Goal: Navigation & Orientation: Find specific page/section

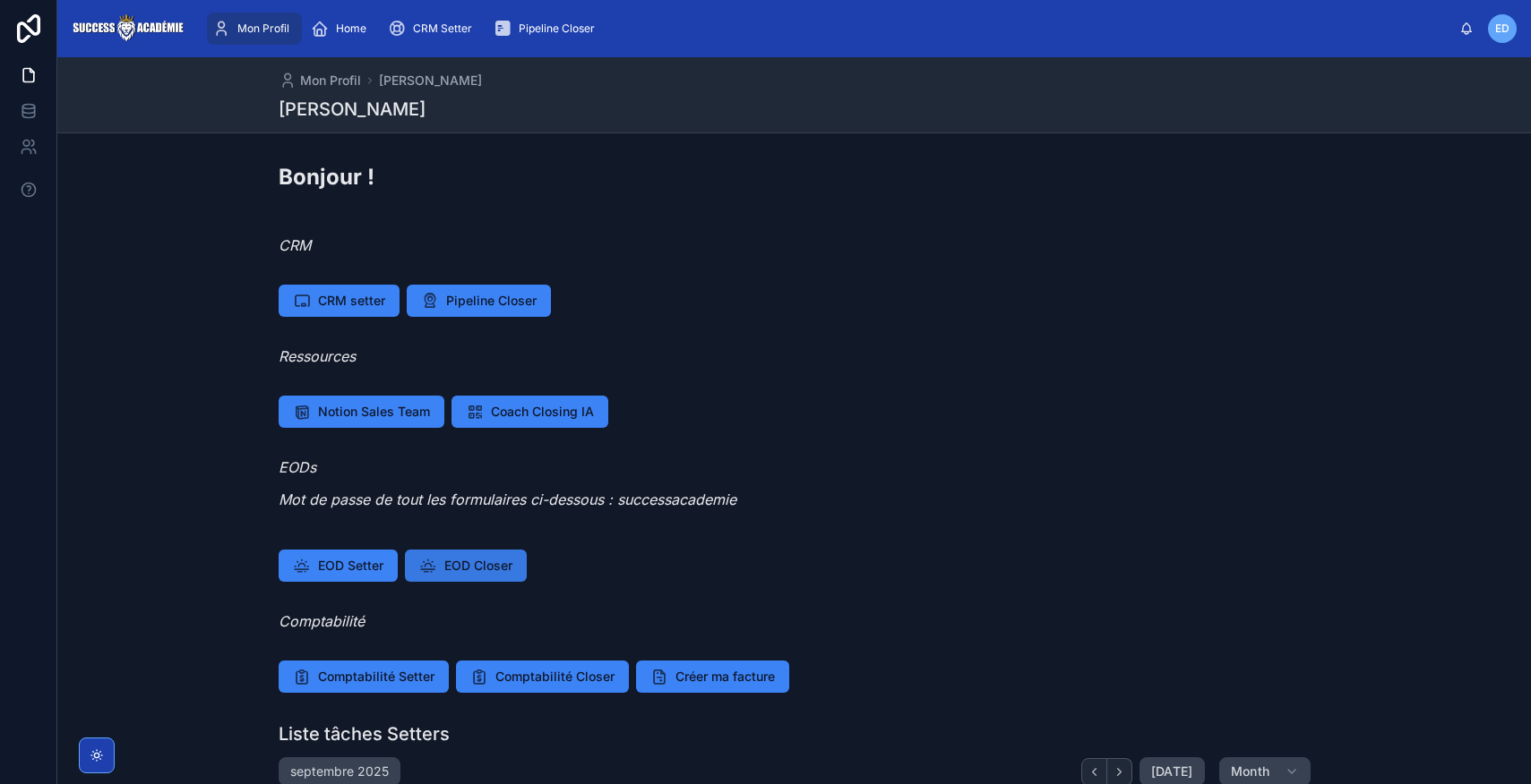
click at [478, 568] on span "EOD Closer" at bounding box center [478, 566] width 68 height 18
click at [346, 32] on span "Home" at bounding box center [351, 29] width 31 height 14
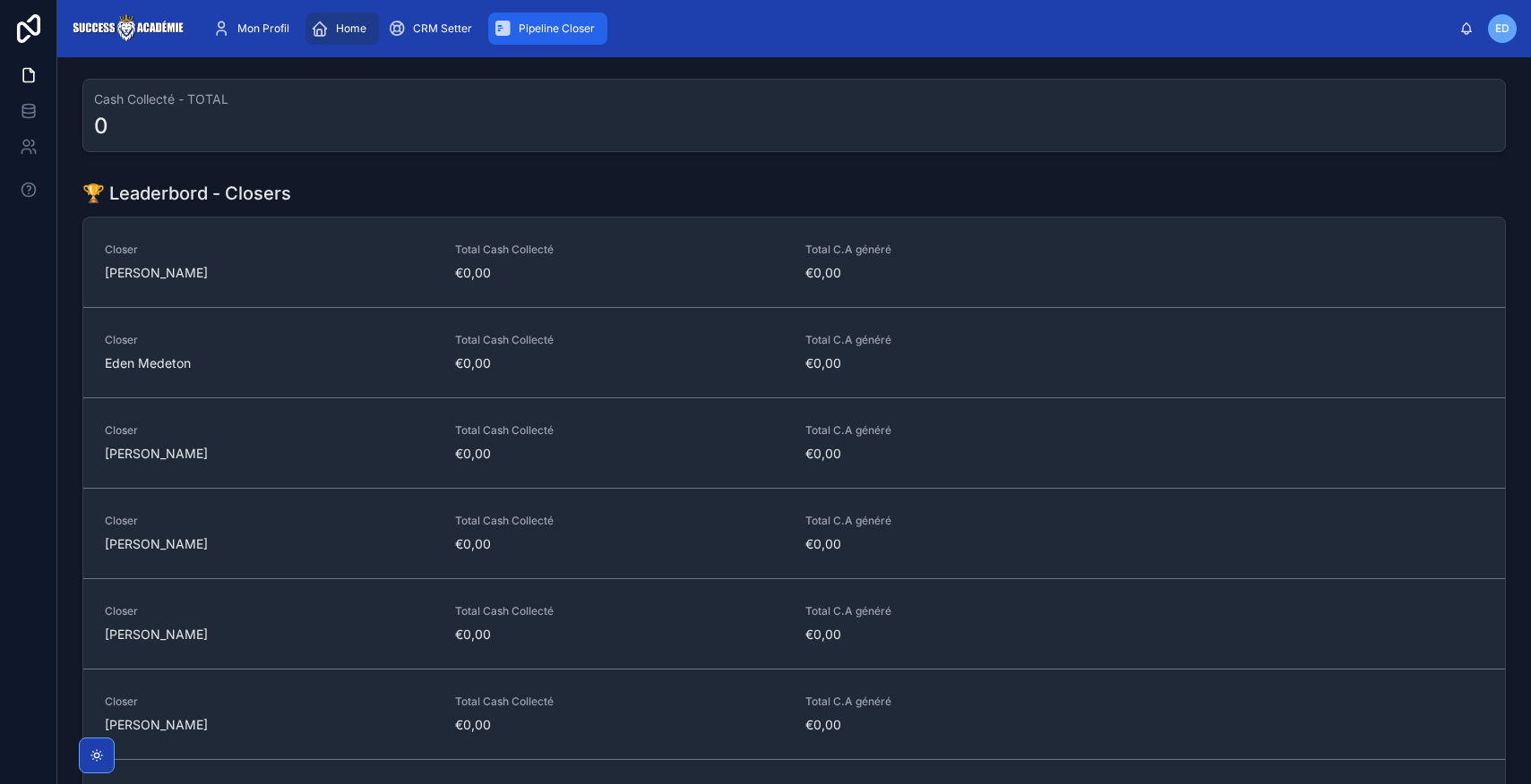
click at [530, 31] on span "Pipeline Closer" at bounding box center [557, 29] width 76 height 14
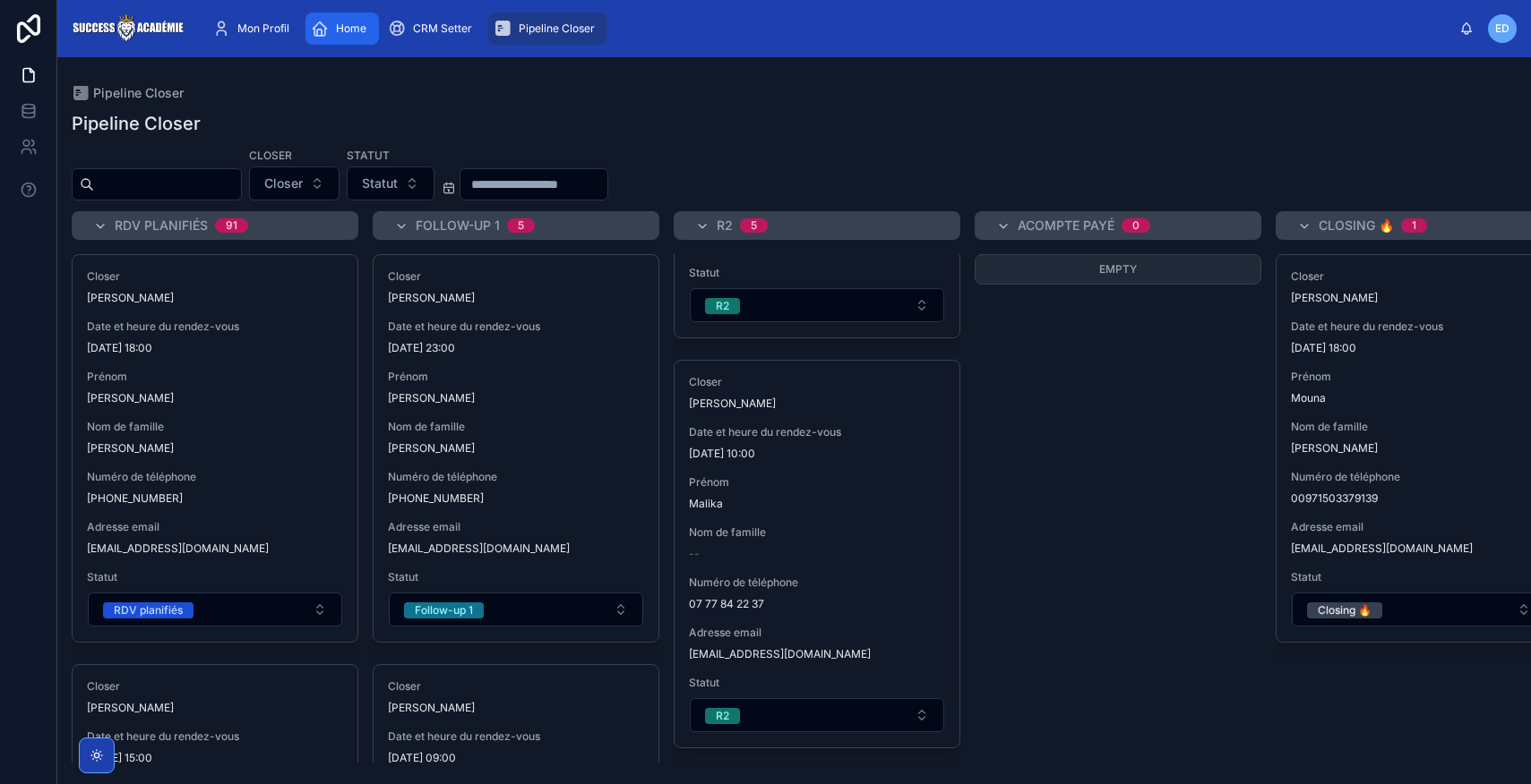
click at [336, 32] on span "Home" at bounding box center [351, 29] width 31 height 14
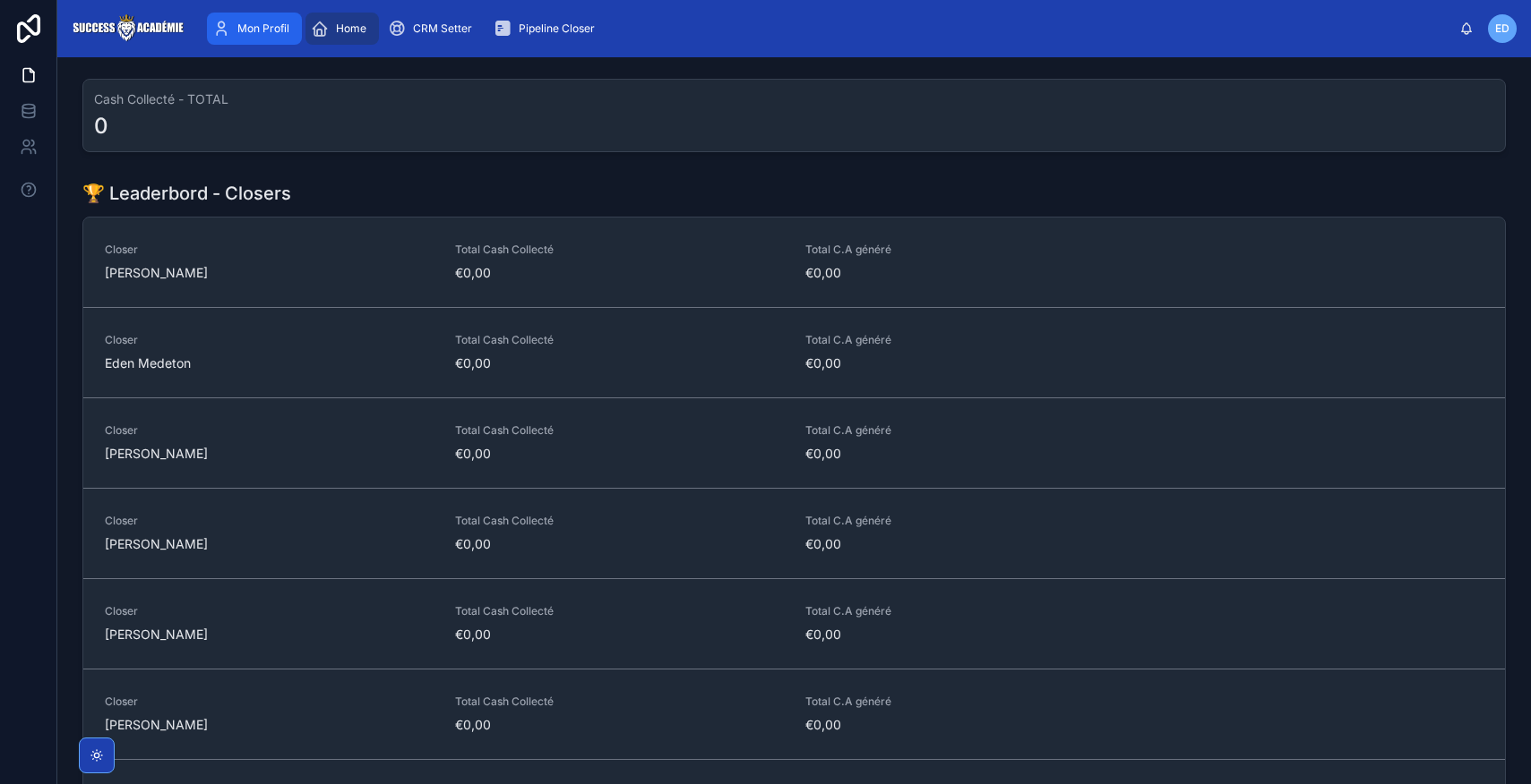
click at [281, 37] on div "Mon Profil" at bounding box center [254, 29] width 84 height 29
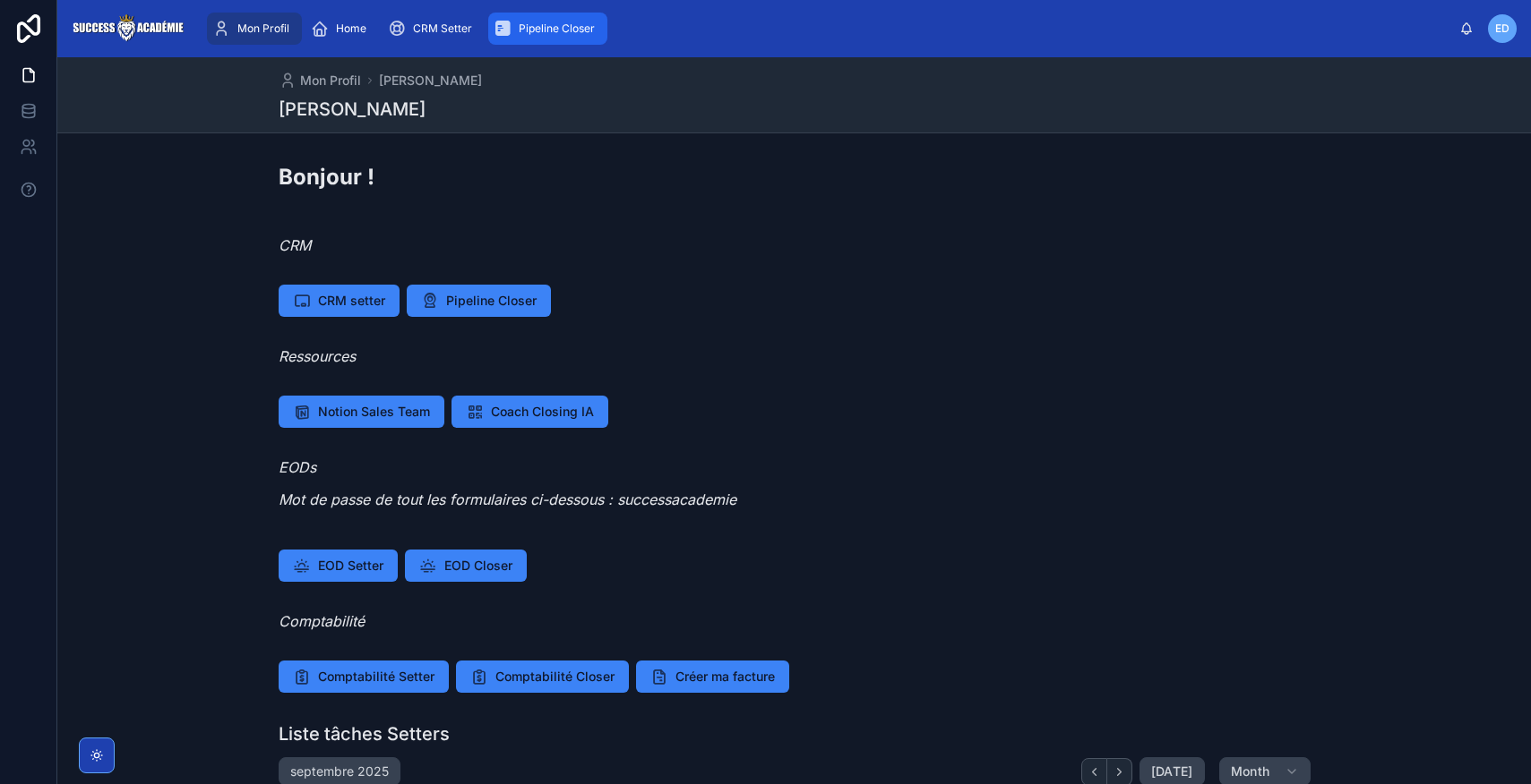
click at [546, 31] on span "Pipeline Closer" at bounding box center [557, 29] width 76 height 14
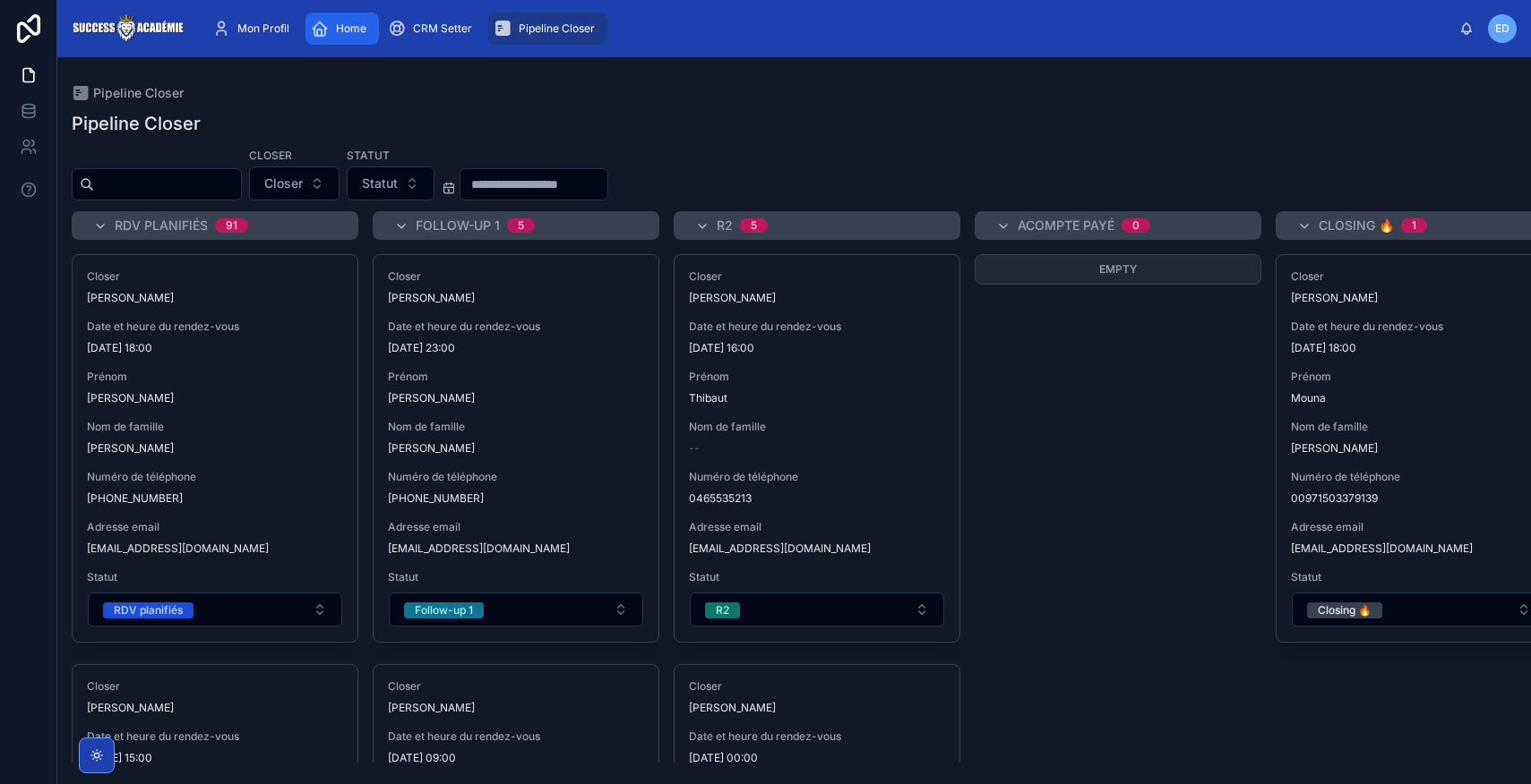
click at [328, 32] on icon "scrollable content" at bounding box center [320, 29] width 18 height 18
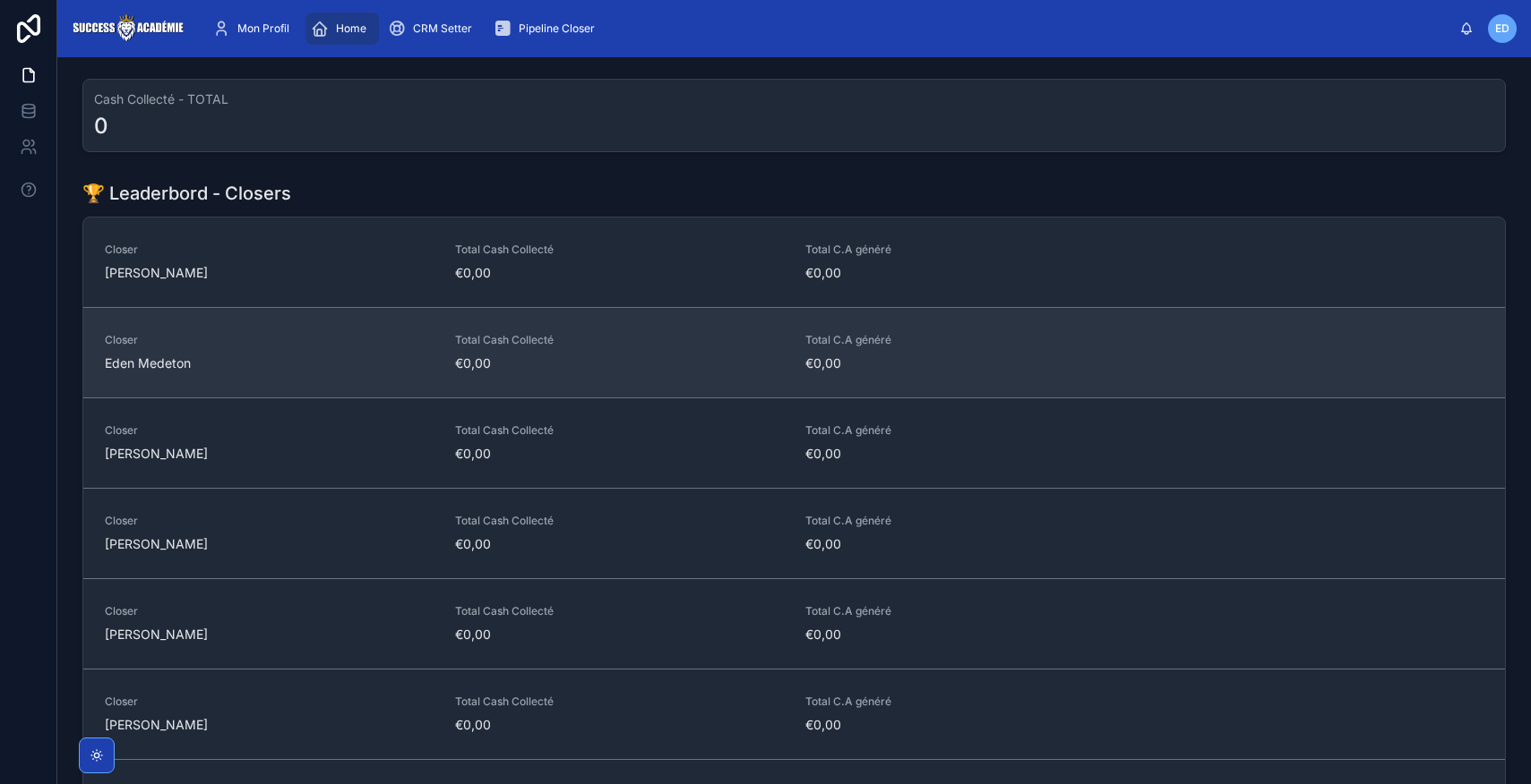
scroll to position [54, 0]
